Goal: Register for event/course

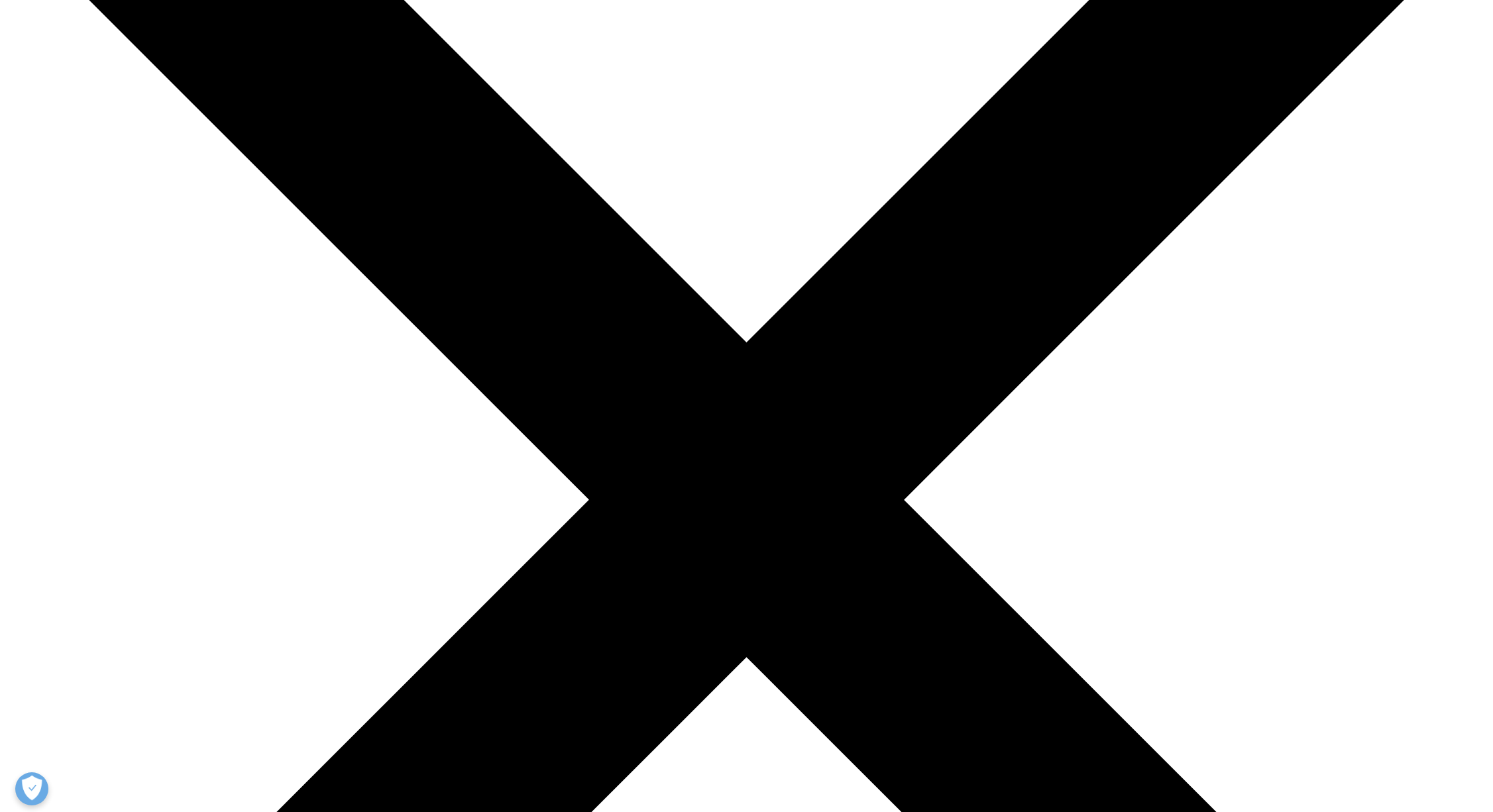
scroll to position [261, 0]
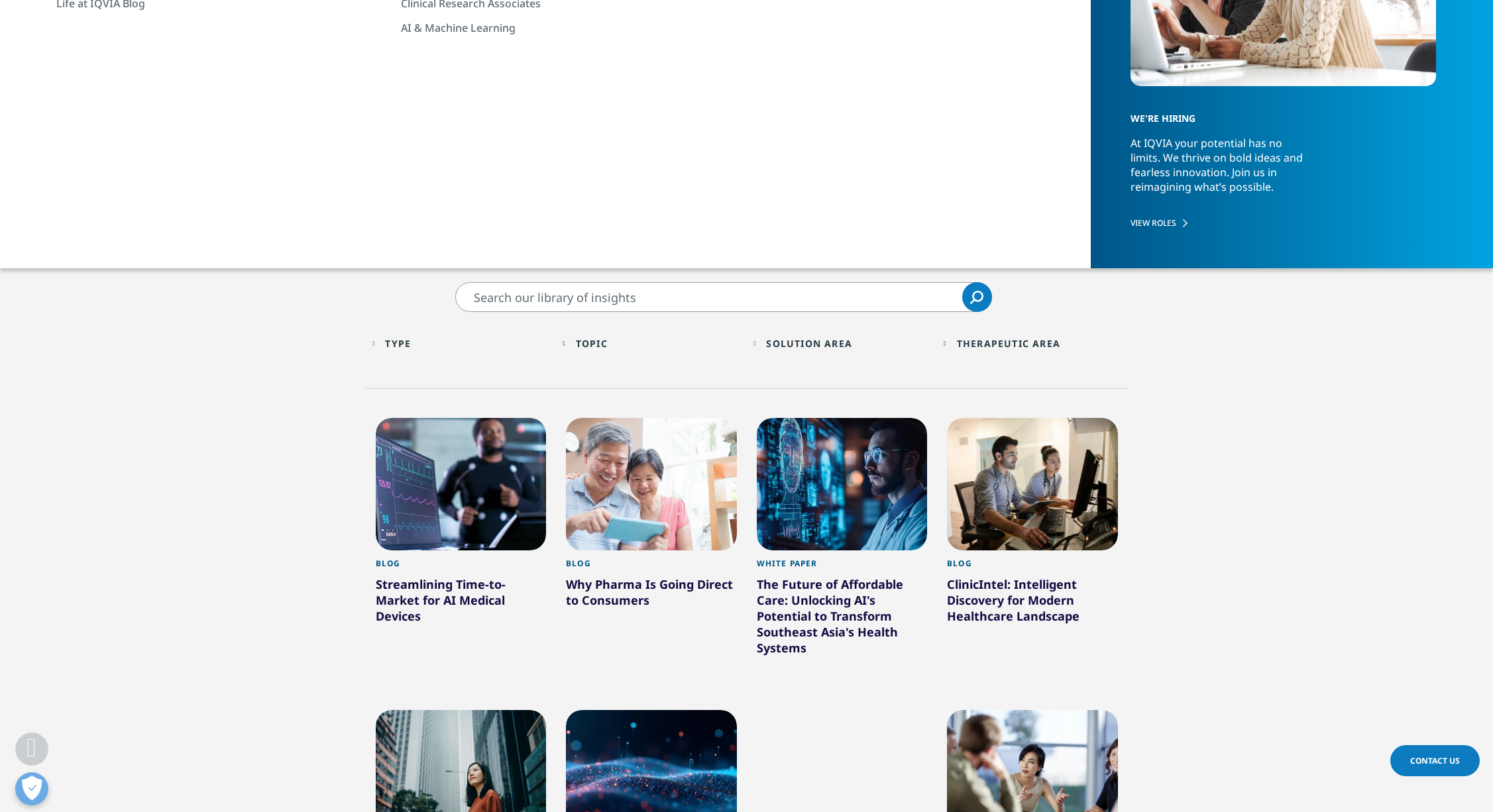
click at [550, 295] on input "Search" at bounding box center [724, 297] width 537 height 30
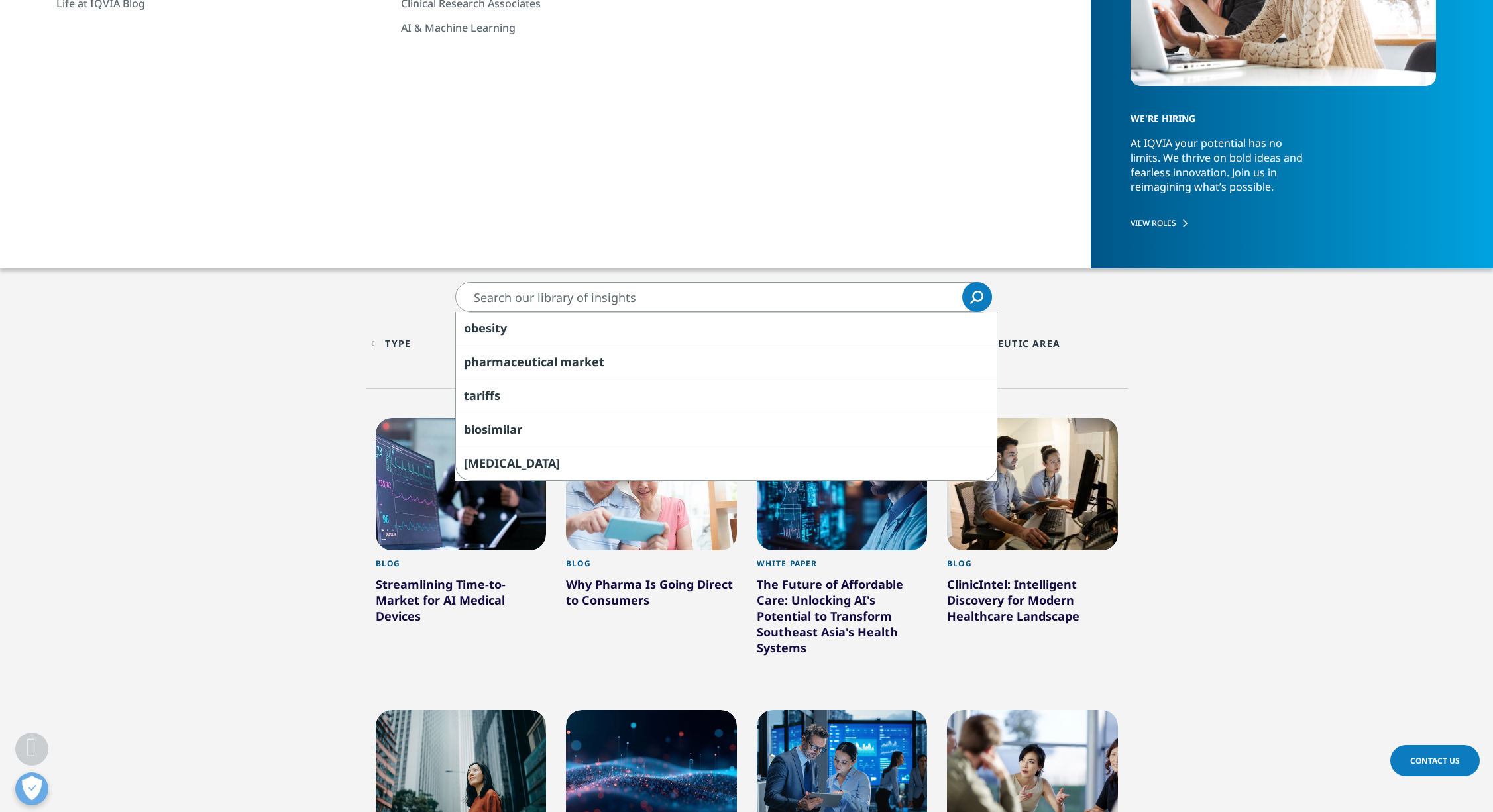
click at [346, 295] on section "Clear obesity pharmaceutical market tariffs biosimilar [MEDICAL_DATA] Search Lo…" at bounding box center [746, 811] width 1493 height 1058
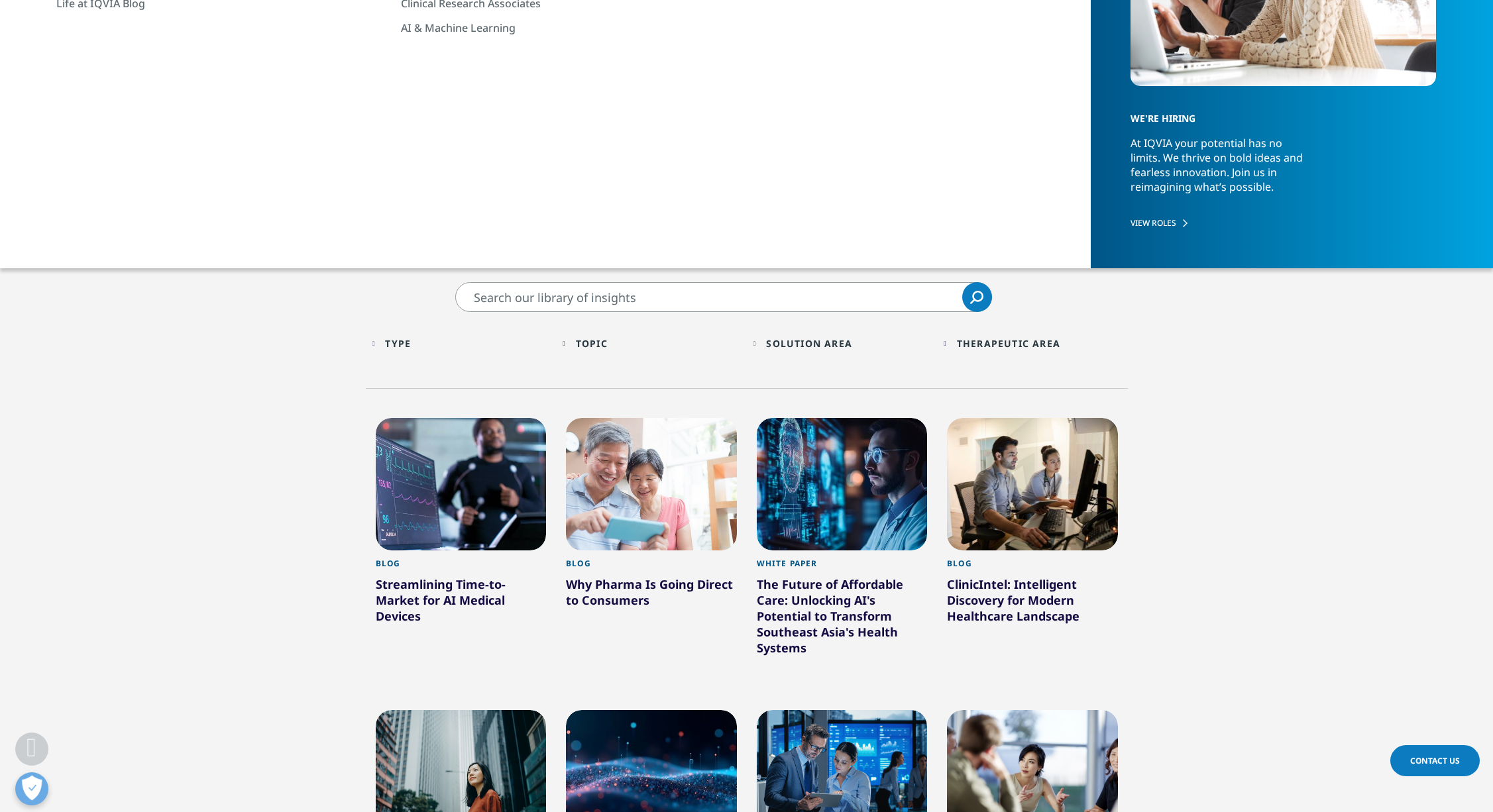
click at [394, 342] on div "Type" at bounding box center [397, 344] width 26 height 13
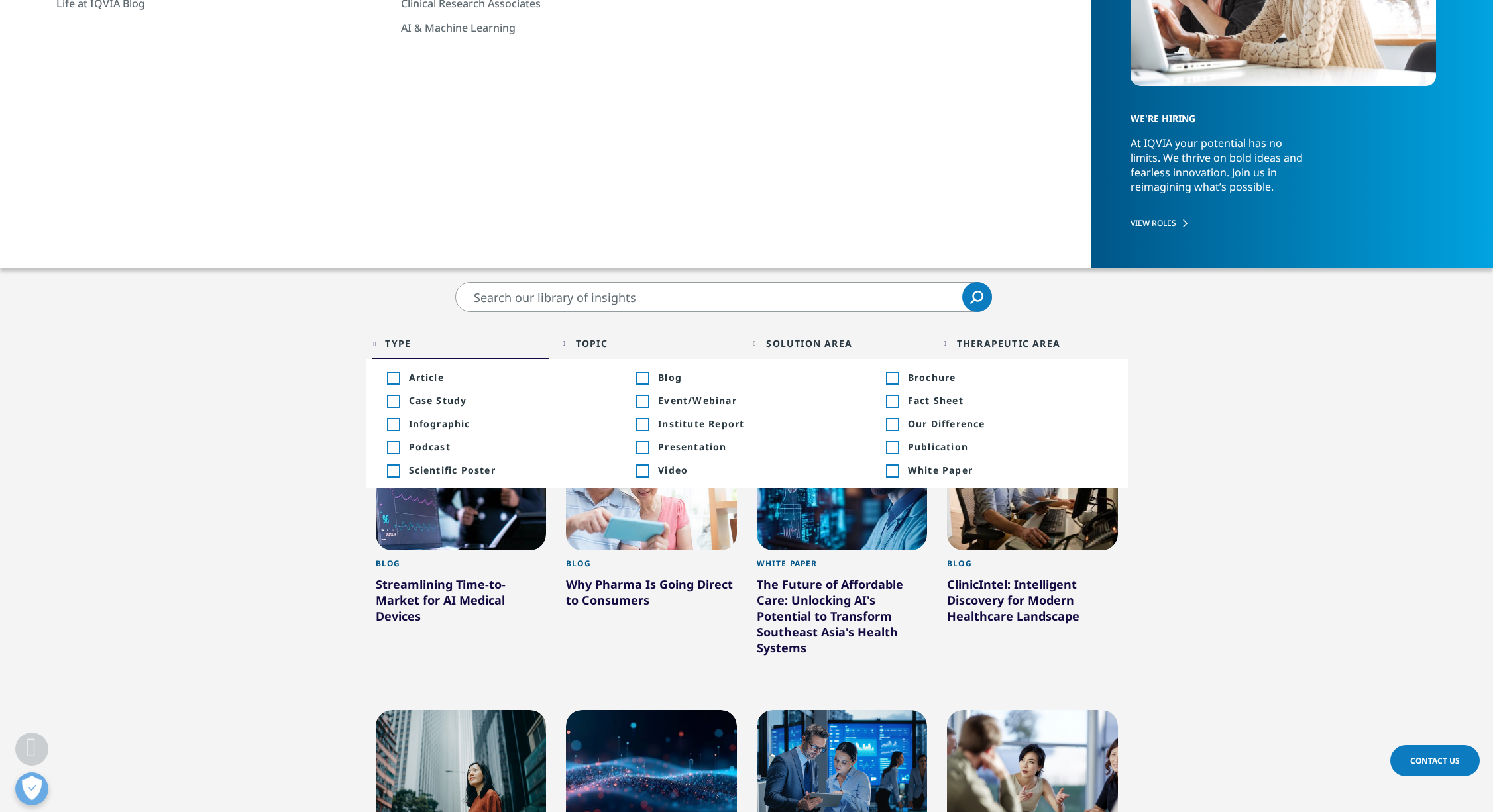
click at [676, 397] on span "Event/Webinar" at bounding box center [757, 400] width 199 height 13
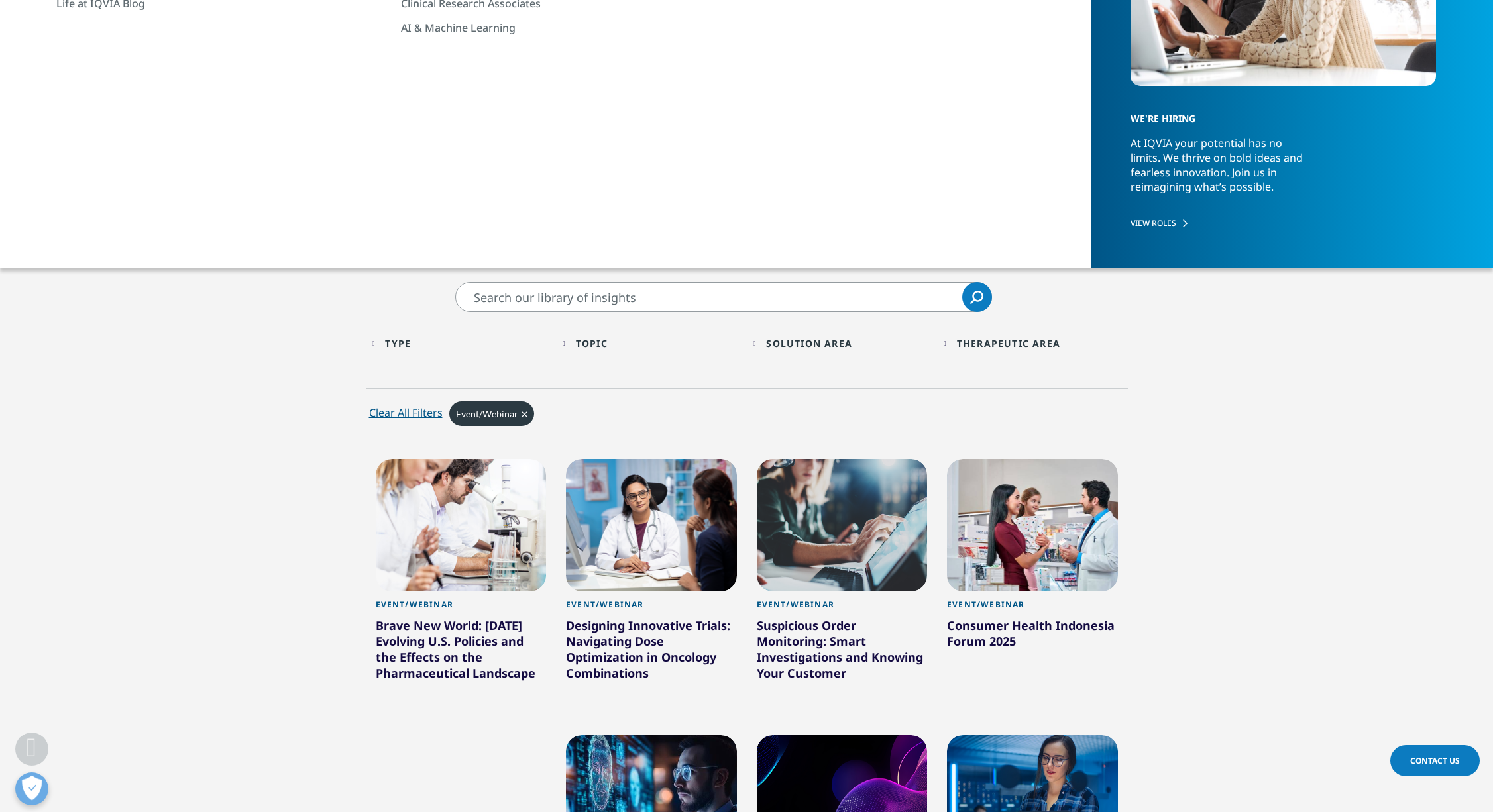
click at [410, 647] on div "Brave New World: [DATE] Evolving U.S. Policies and the Effects on the Pharmaceu…" at bounding box center [462, 652] width 171 height 69
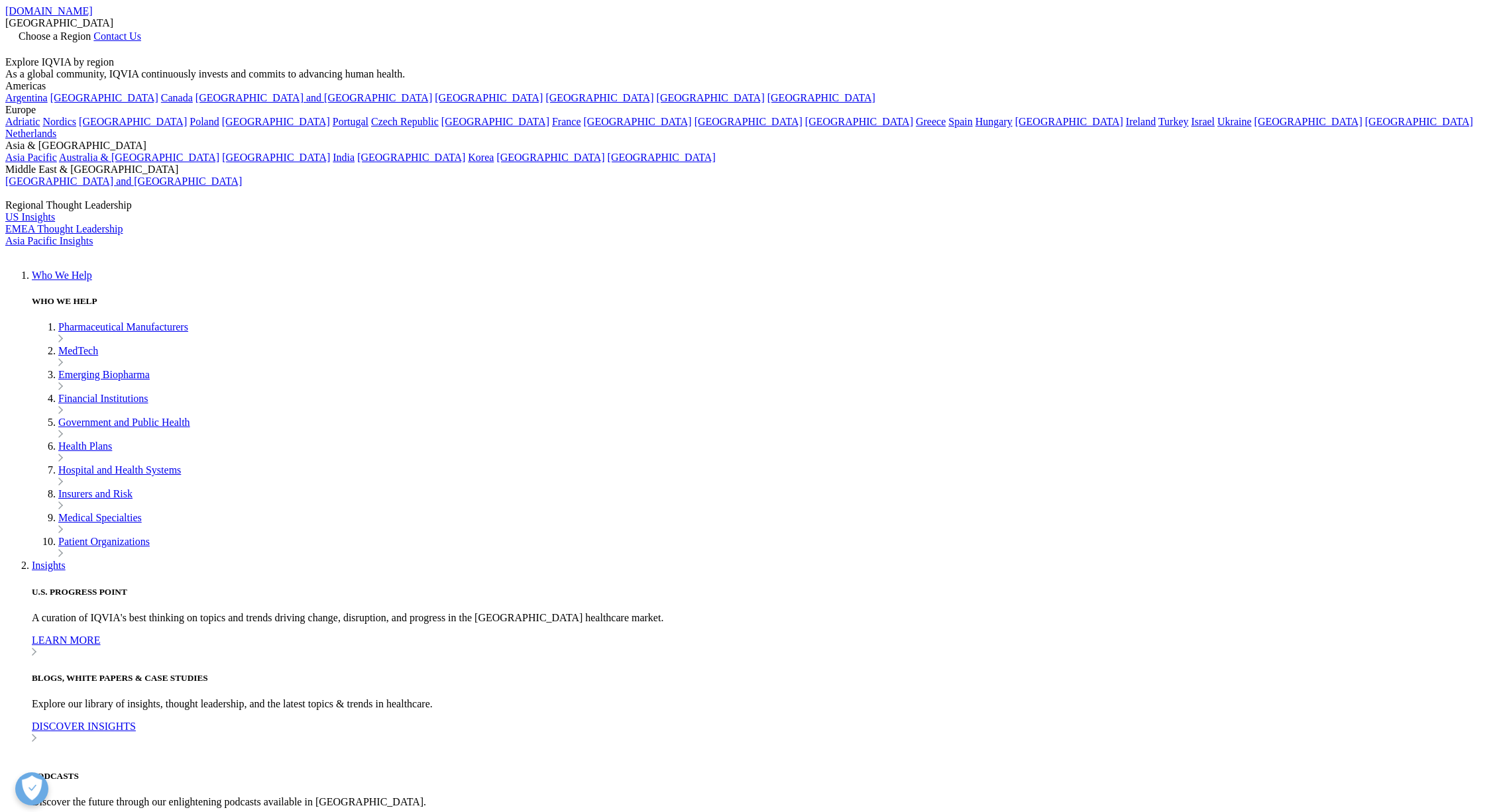
scroll to position [606, 782]
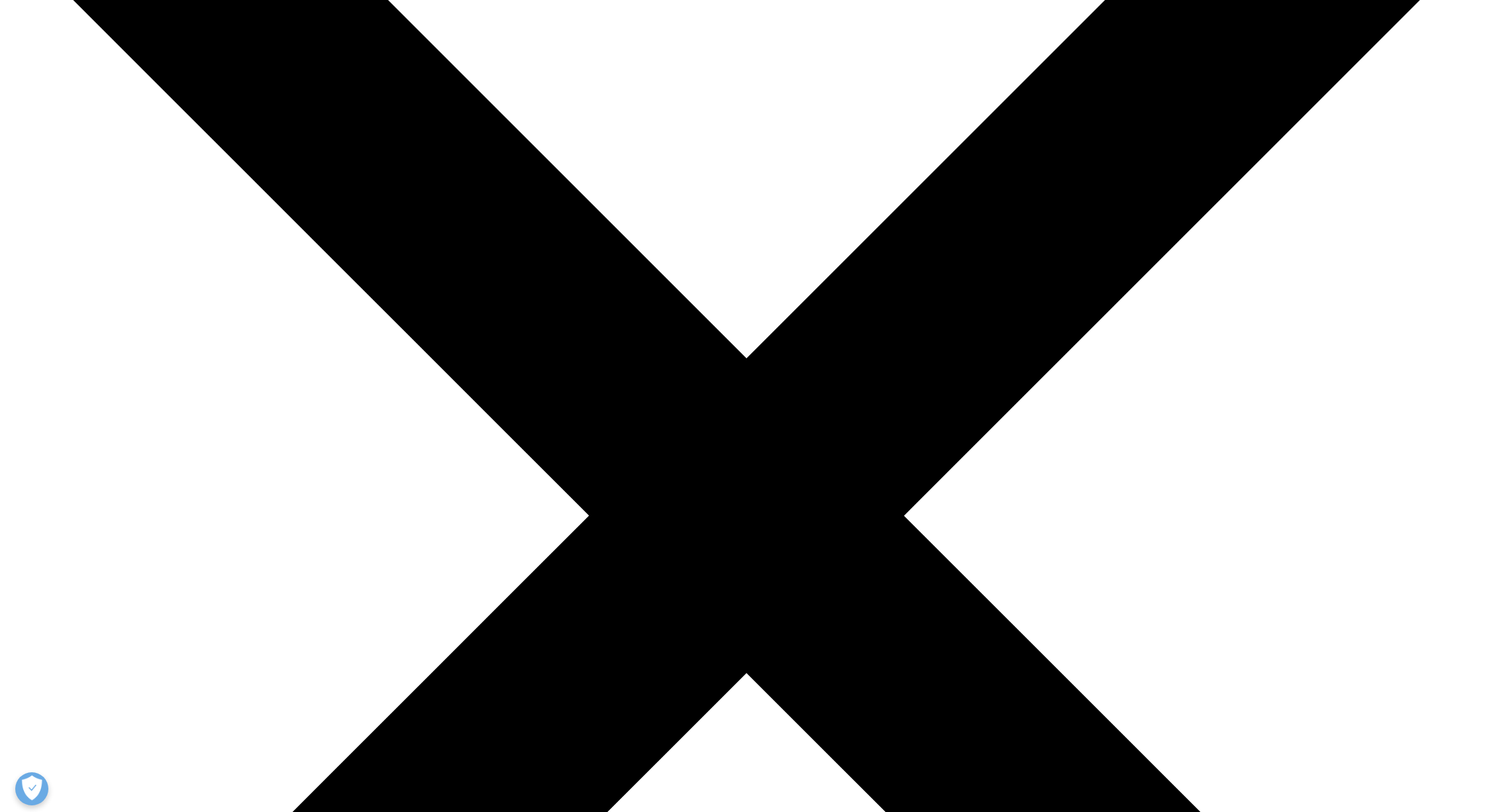
scroll to position [246, 0]
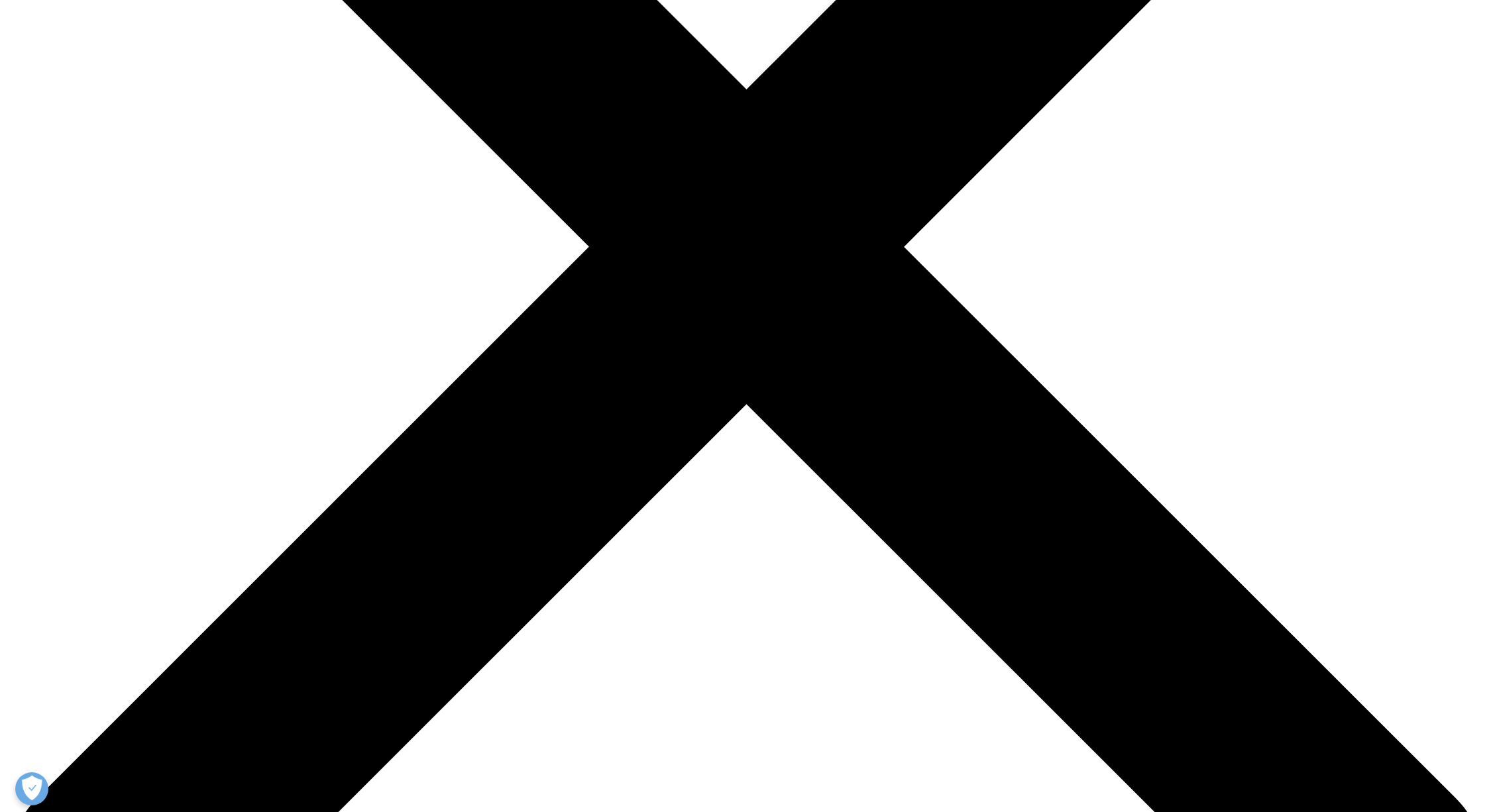
scroll to position [512, 0]
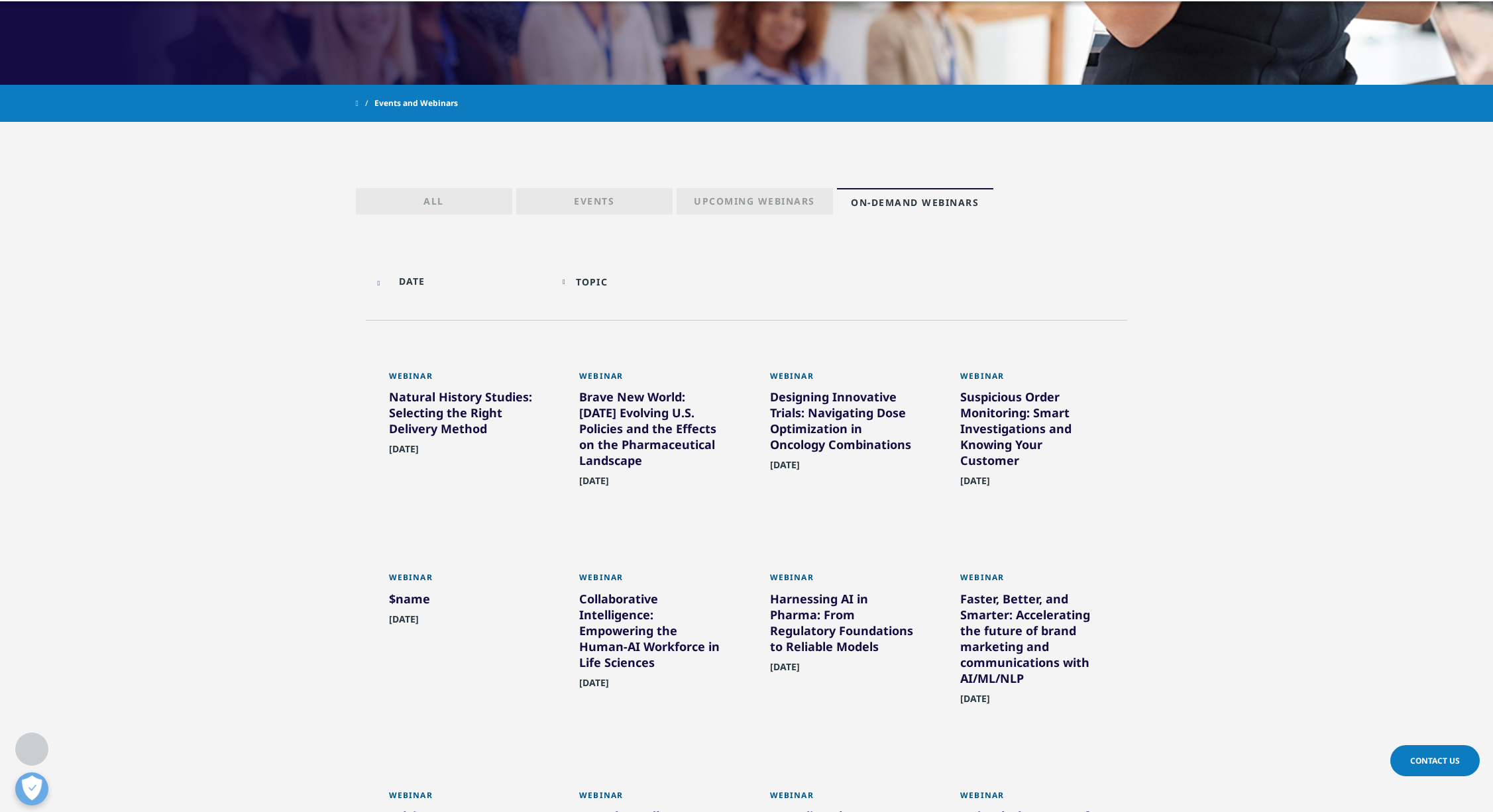
click at [834, 646] on div "Harnessing AI in Pharma: From Regulatory Foundations to Reliable Models" at bounding box center [842, 625] width 144 height 69
click at [823, 632] on div "Harnessing AI in Pharma: From Regulatory Foundations to Reliable Models" at bounding box center [842, 625] width 144 height 69
click at [800, 669] on span "July 23, 2025" at bounding box center [785, 671] width 30 height 20
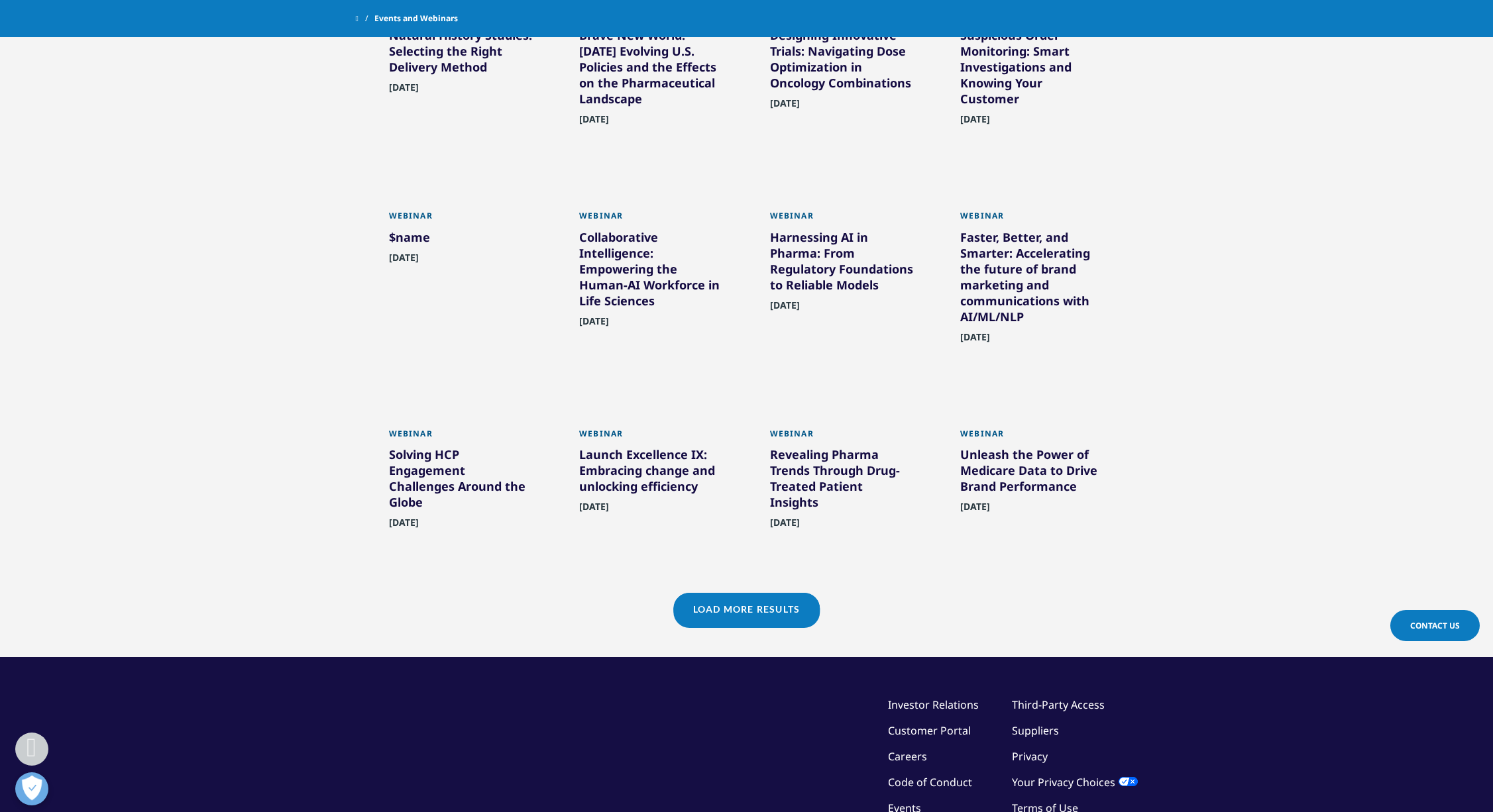
scroll to position [837, 0]
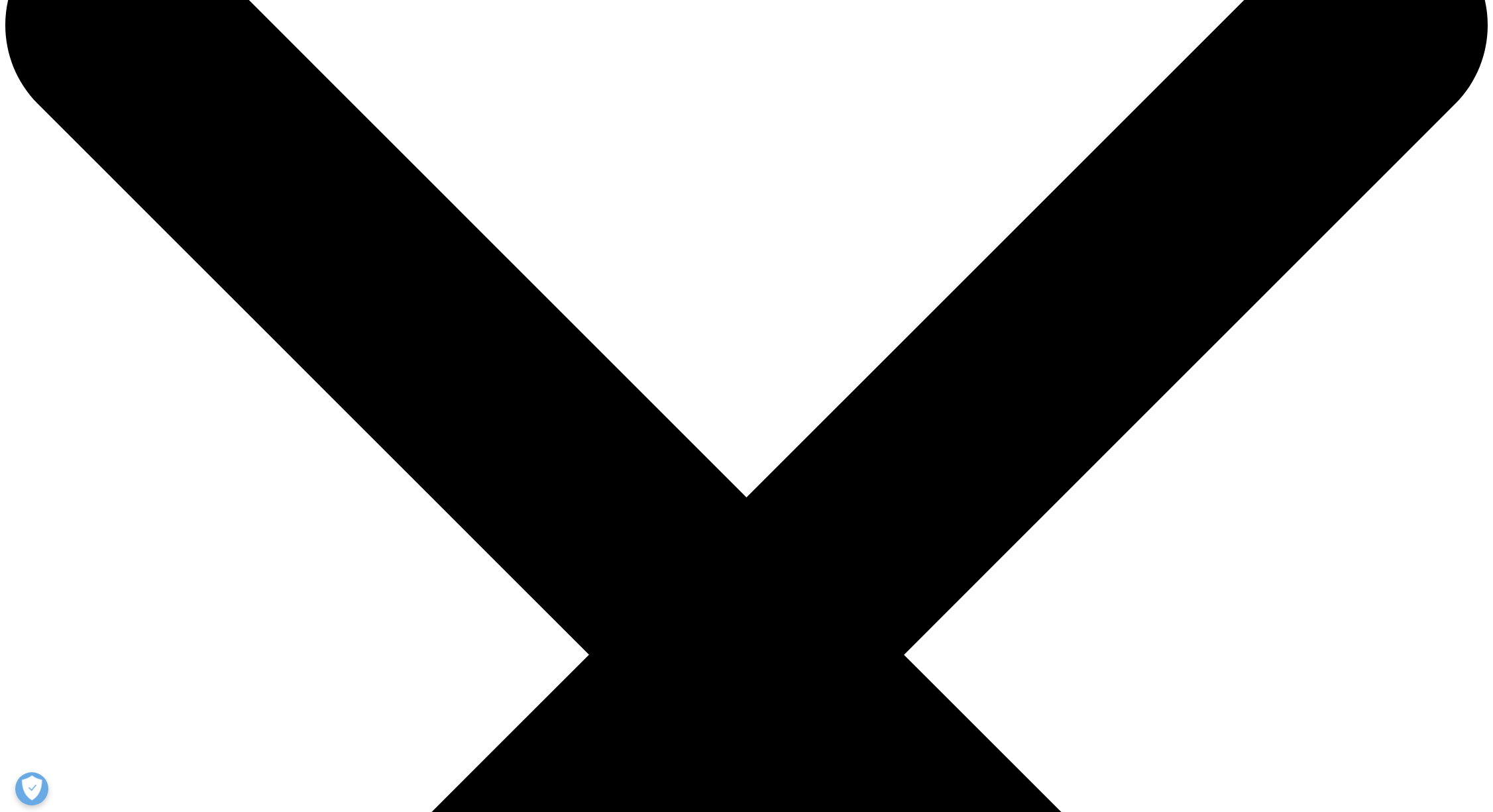
scroll to position [104, 0]
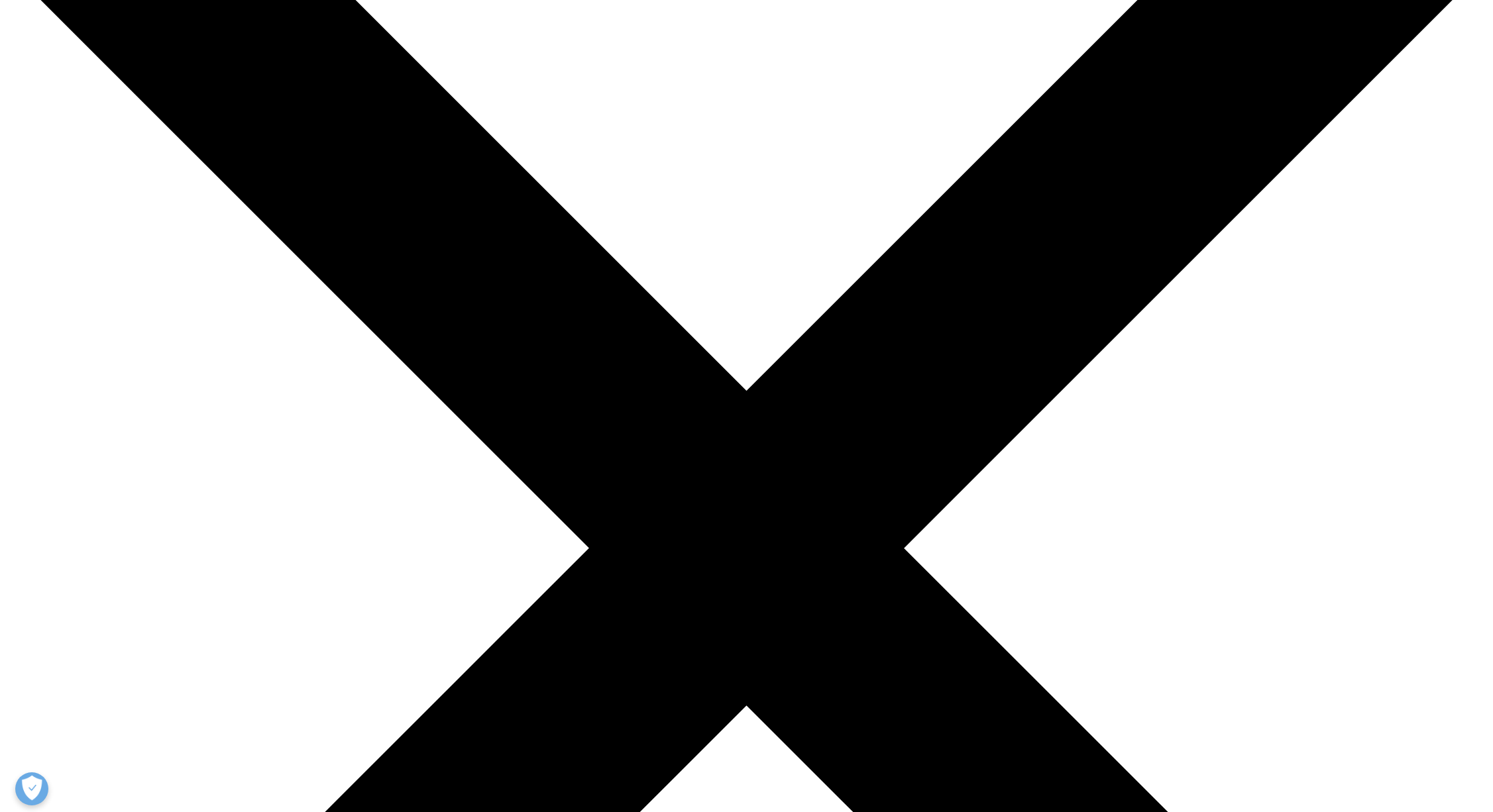
scroll to position [214, 0]
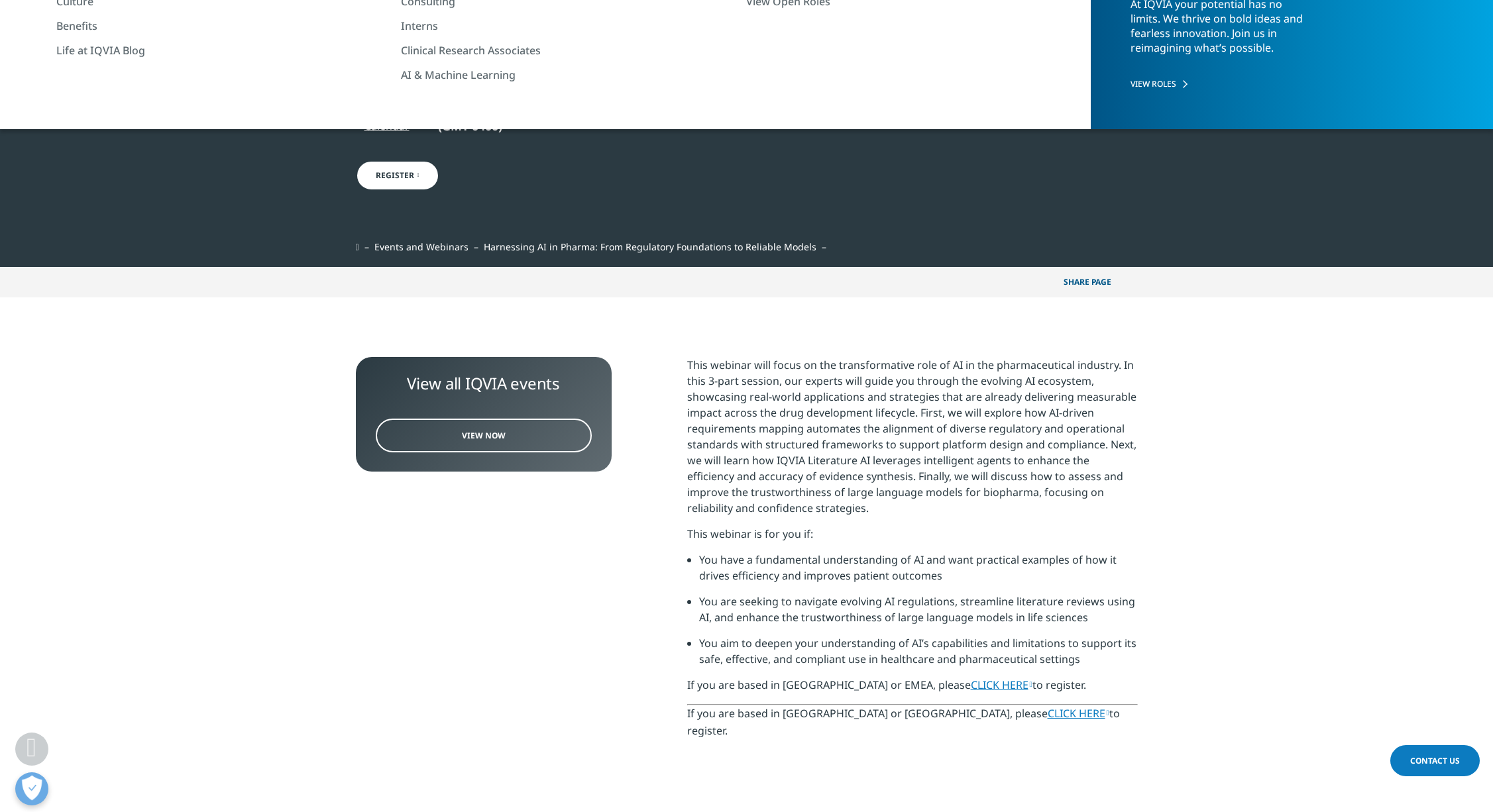
click at [971, 682] on link "CLICK HERE" at bounding box center [1002, 685] width 62 height 15
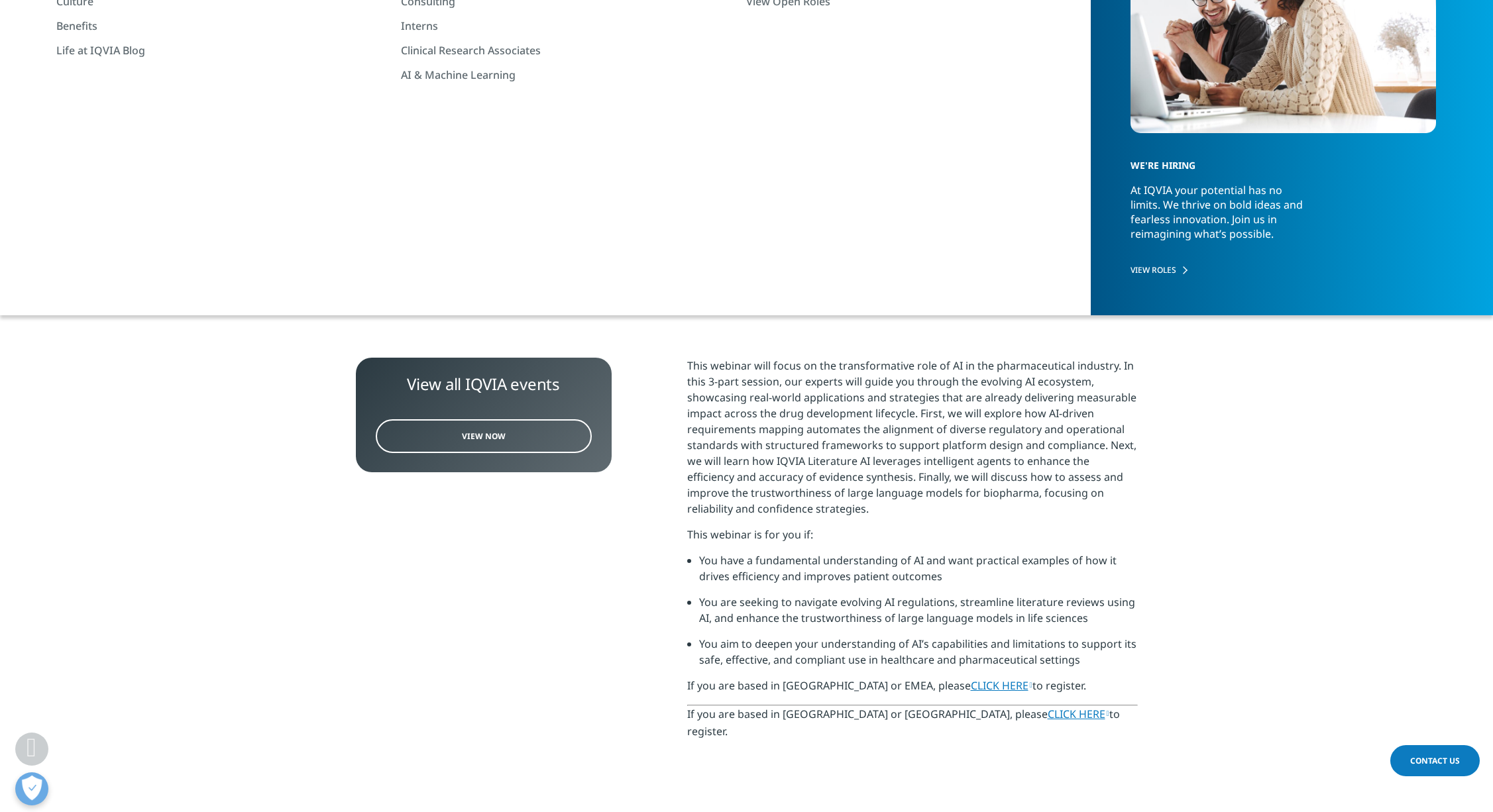
click at [385, 180] on link "Register" at bounding box center [397, 175] width 83 height 31
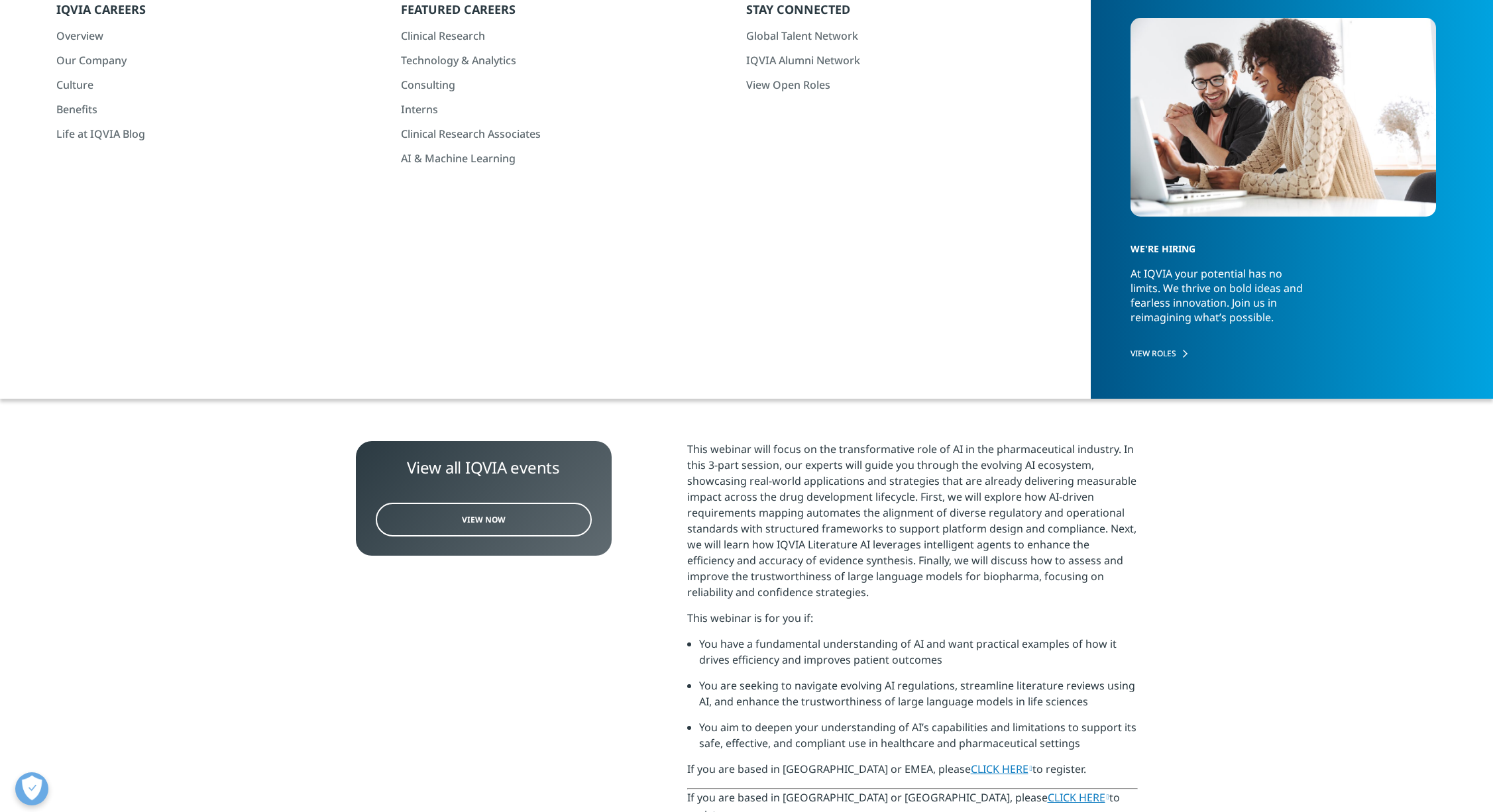
scroll to position [110, 0]
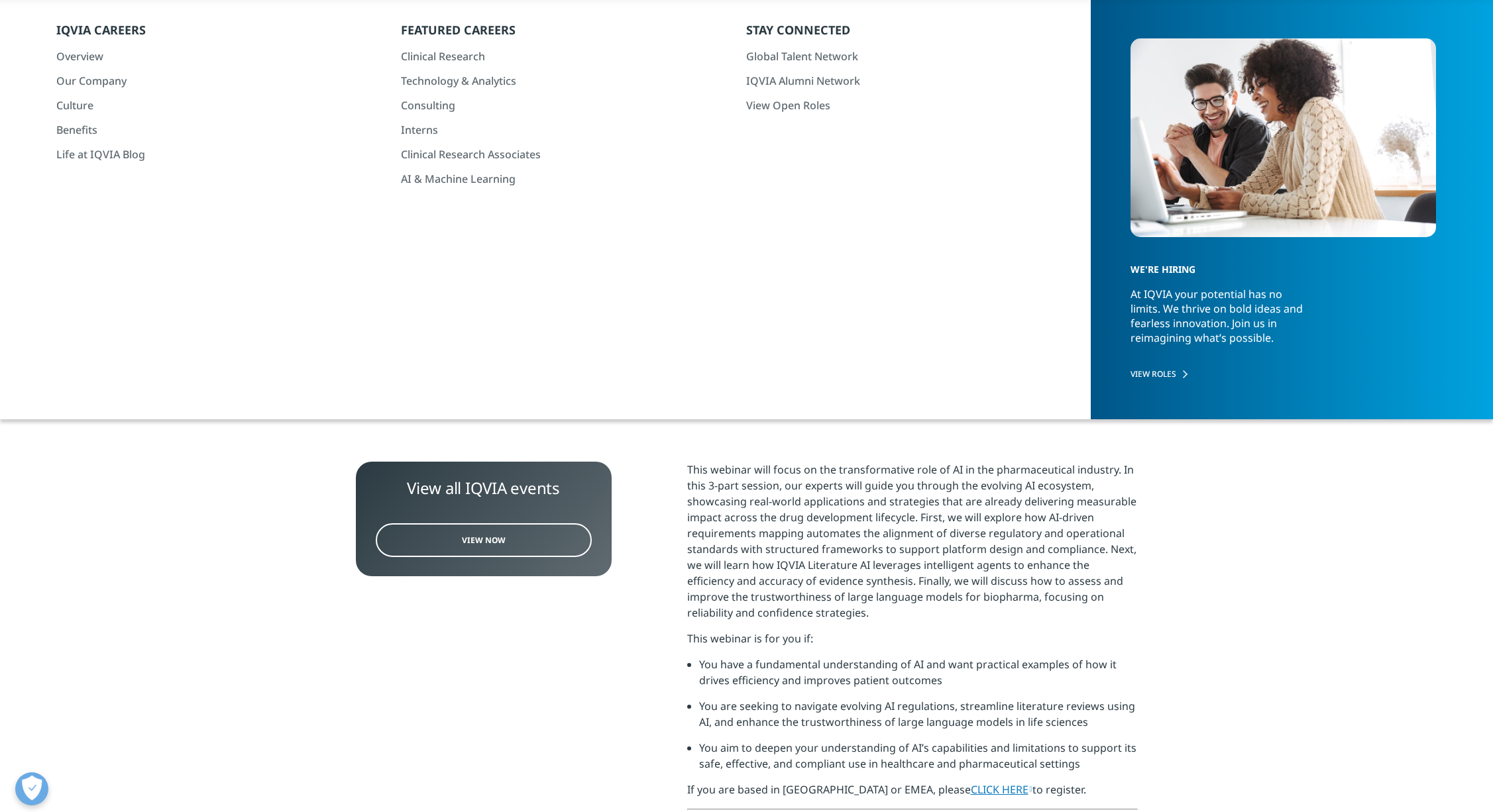
click at [491, 159] on div "Harnessing AI in Pharma: From Regulatory Foundations to Reliable Models" at bounding box center [710, 115] width 710 height 149
drag, startPoint x: 491, startPoint y: 170, endPoint x: 344, endPoint y: 74, distance: 175.6
click at [344, 74] on section "Webinar Harnessing AI in Pharma: From Regulatory Foundations to Reliable Models…" at bounding box center [746, 130] width 1493 height 481
copy div "Harnessing AI in Pharma: From Regulatory Foundations to Reliable Models"
